Goal: Task Accomplishment & Management: Use online tool/utility

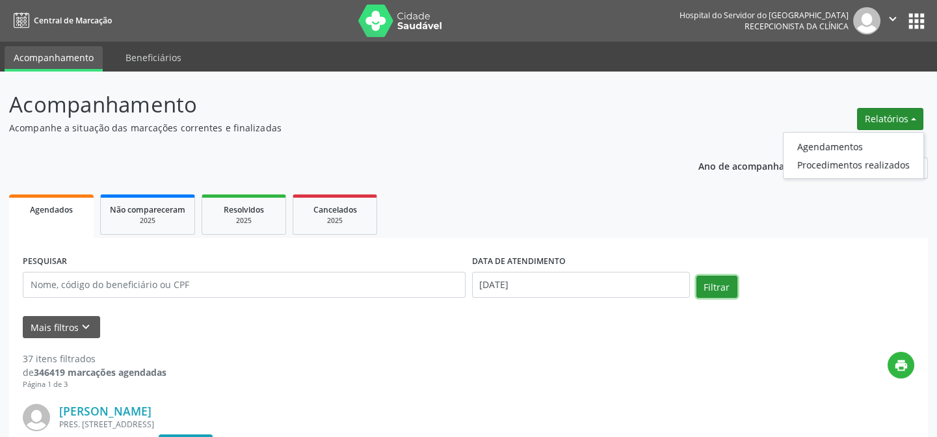
click at [715, 284] on button "Filtrar" at bounding box center [717, 287] width 41 height 22
click at [898, 118] on button "Relatórios" at bounding box center [890, 119] width 66 height 22
click at [866, 146] on link "Agendamentos" at bounding box center [854, 146] width 140 height 18
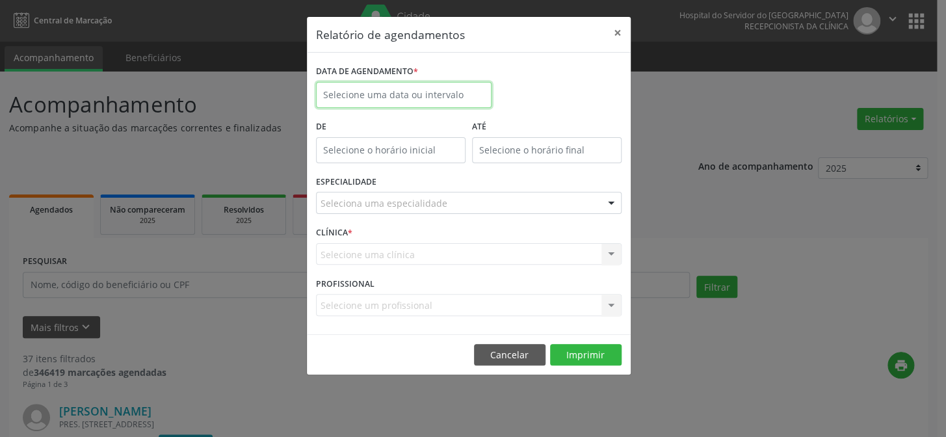
click at [417, 96] on body "Central de Marcação Hospital do Servidor do [GEOGRAPHIC_DATA] Recepcionista da …" at bounding box center [473, 218] width 946 height 437
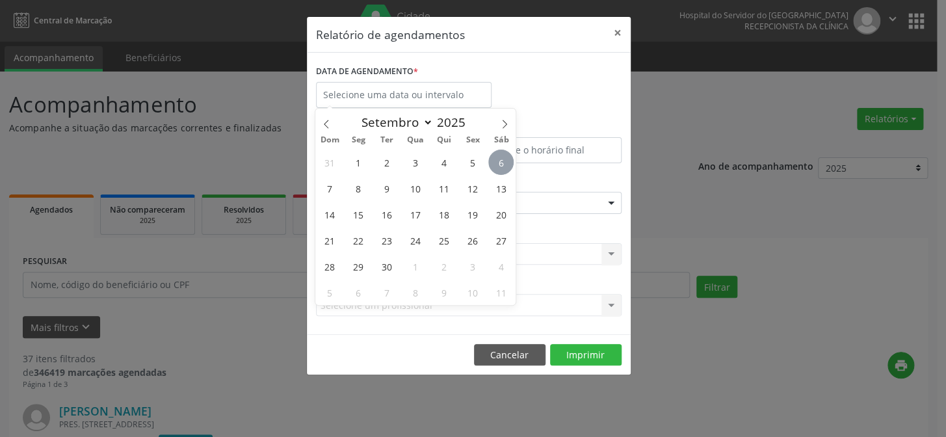
click at [501, 167] on span "6" at bounding box center [501, 162] width 25 height 25
type input "[DATE]"
click at [500, 165] on span "6" at bounding box center [501, 162] width 25 height 25
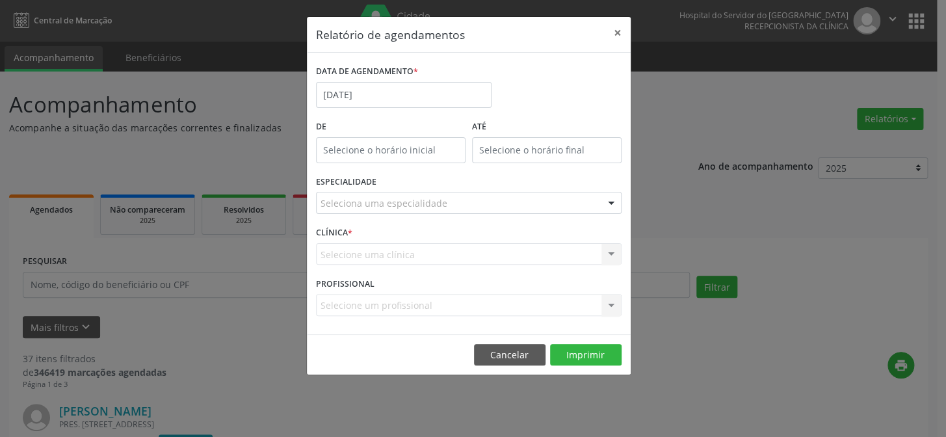
click at [613, 206] on div at bounding box center [612, 204] width 20 height 22
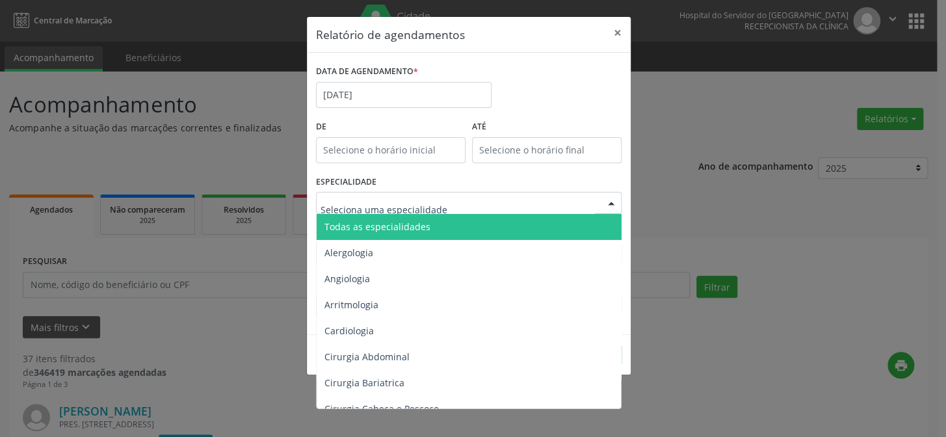
click at [500, 221] on span "Todas as especialidades" at bounding box center [470, 227] width 306 height 26
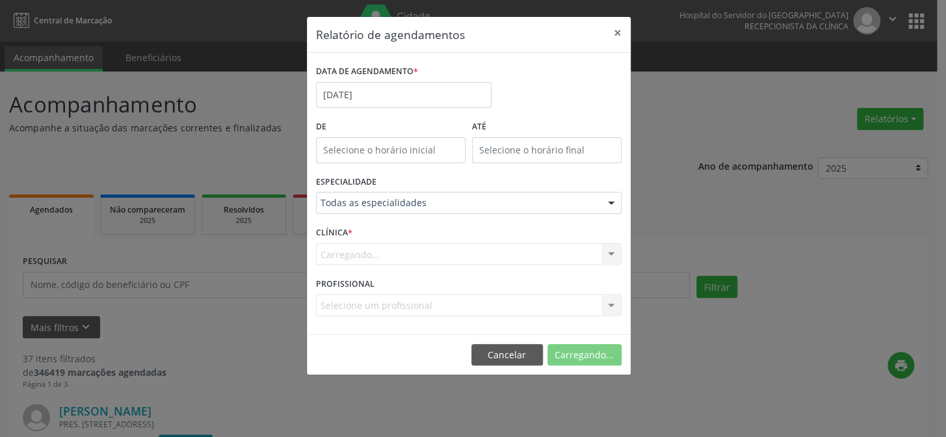
click at [611, 252] on div "Carregando... Nenhum resultado encontrado para: " " Não há nenhuma opção para s…" at bounding box center [469, 254] width 306 height 22
click at [611, 254] on div at bounding box center [612, 255] width 20 height 22
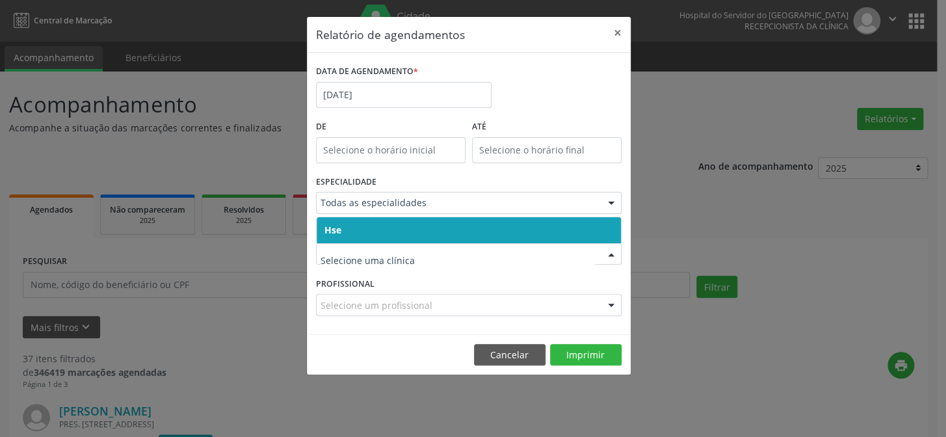
click at [604, 232] on span "Hse" at bounding box center [469, 230] width 304 height 26
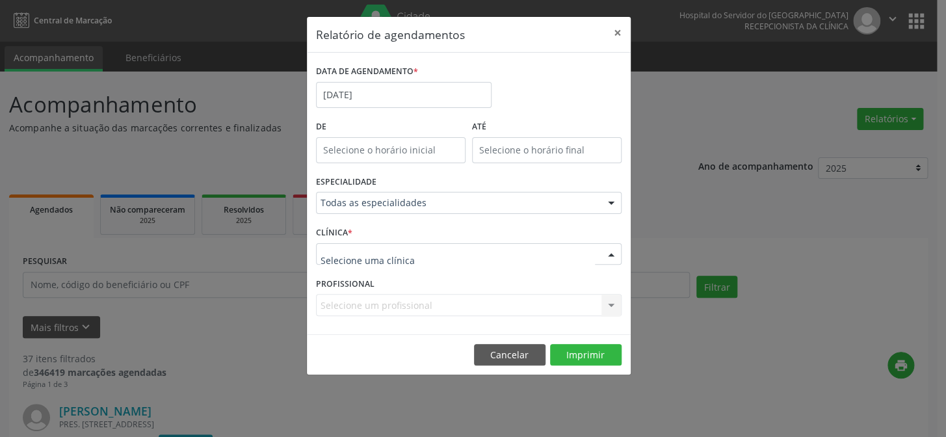
click at [611, 254] on div at bounding box center [612, 255] width 20 height 22
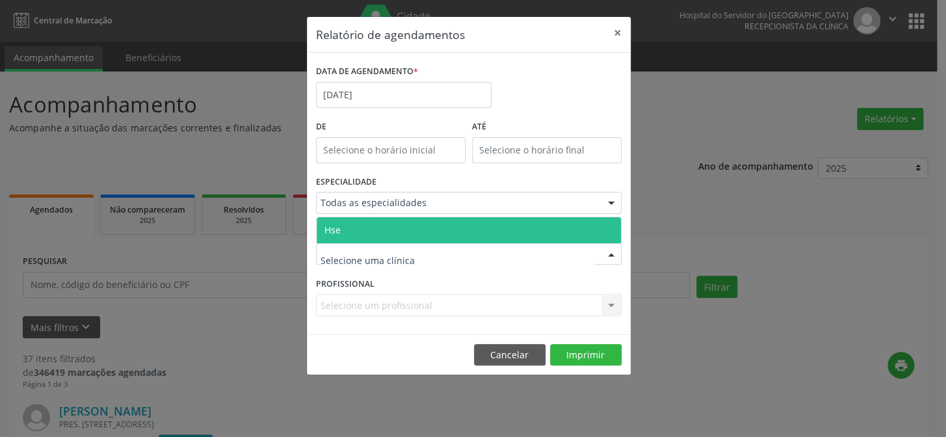
click at [613, 234] on span "Hse" at bounding box center [469, 230] width 304 height 26
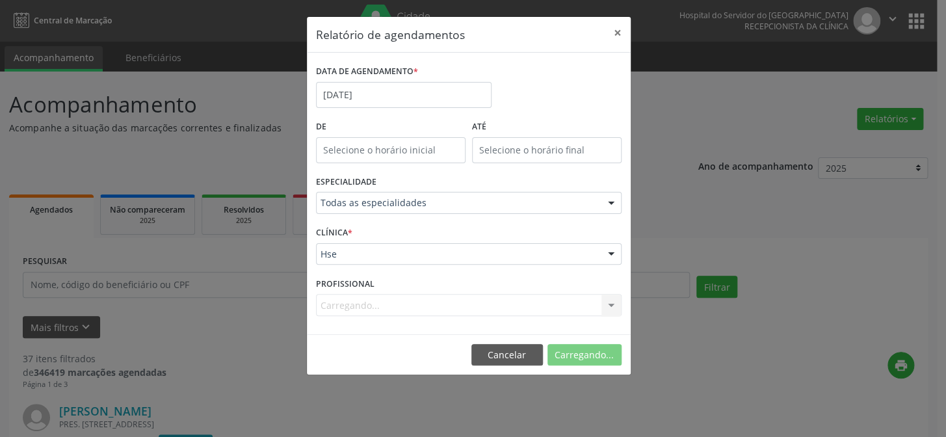
click at [613, 256] on div at bounding box center [612, 255] width 20 height 22
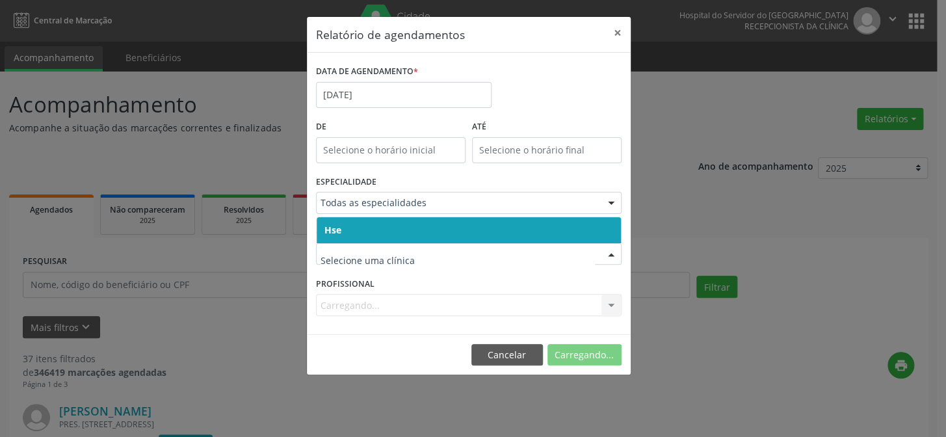
click at [608, 228] on span "Hse" at bounding box center [469, 230] width 304 height 26
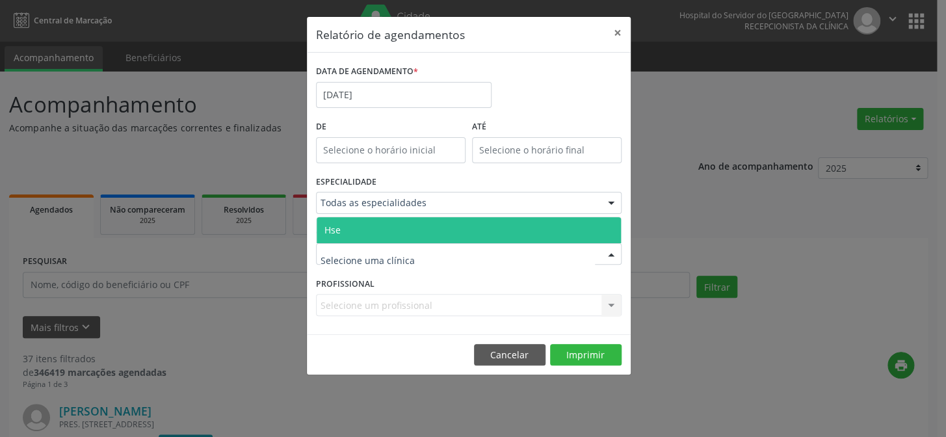
click at [606, 252] on div at bounding box center [612, 255] width 20 height 22
click at [605, 254] on div at bounding box center [612, 255] width 20 height 22
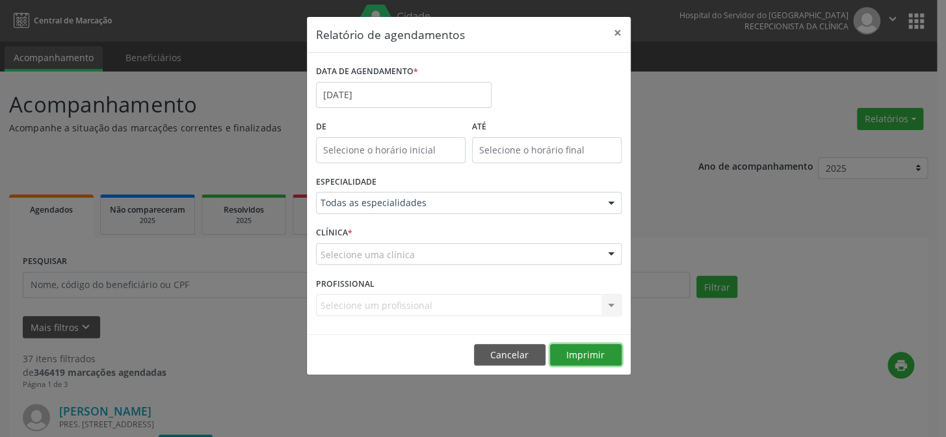
click at [590, 360] on button "Imprimir" at bounding box center [586, 355] width 72 height 22
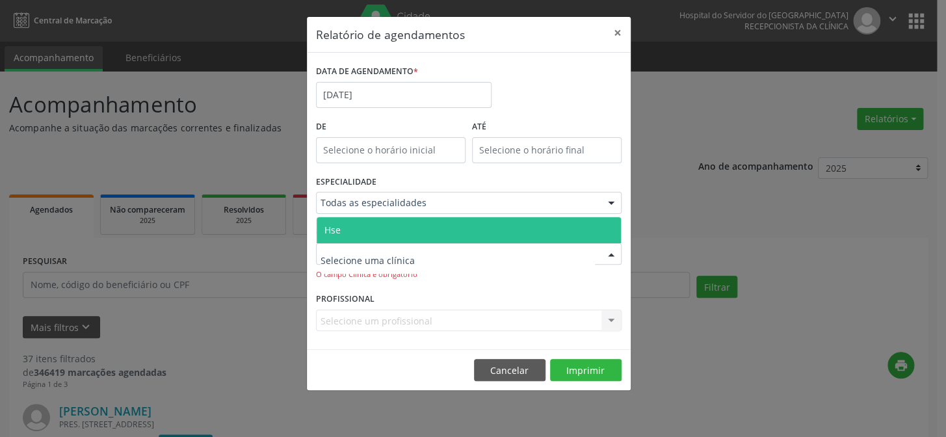
click at [611, 256] on div at bounding box center [612, 255] width 20 height 22
click at [588, 239] on span "Hse" at bounding box center [469, 230] width 304 height 26
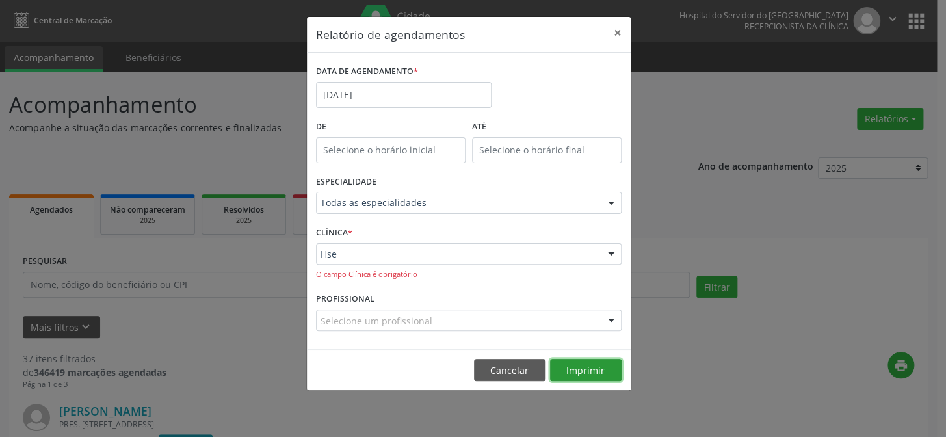
click at [599, 376] on button "Imprimir" at bounding box center [586, 370] width 72 height 22
